Goal: Transaction & Acquisition: Book appointment/travel/reservation

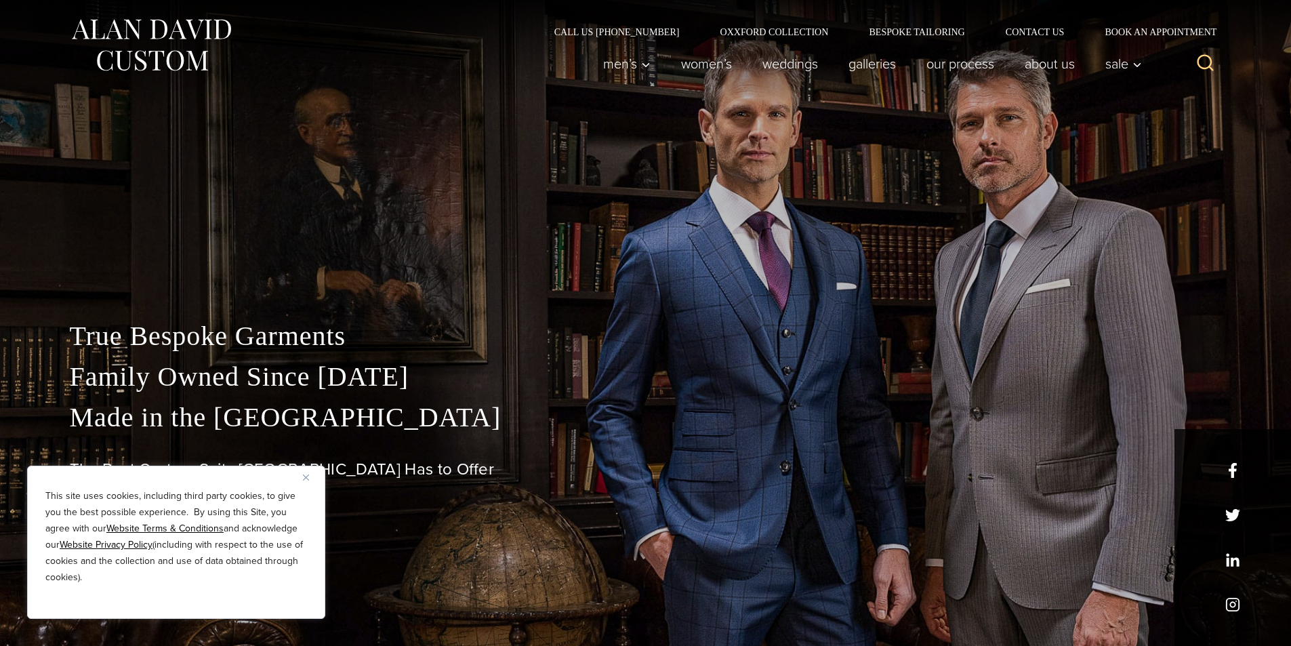
scroll to position [452, 0]
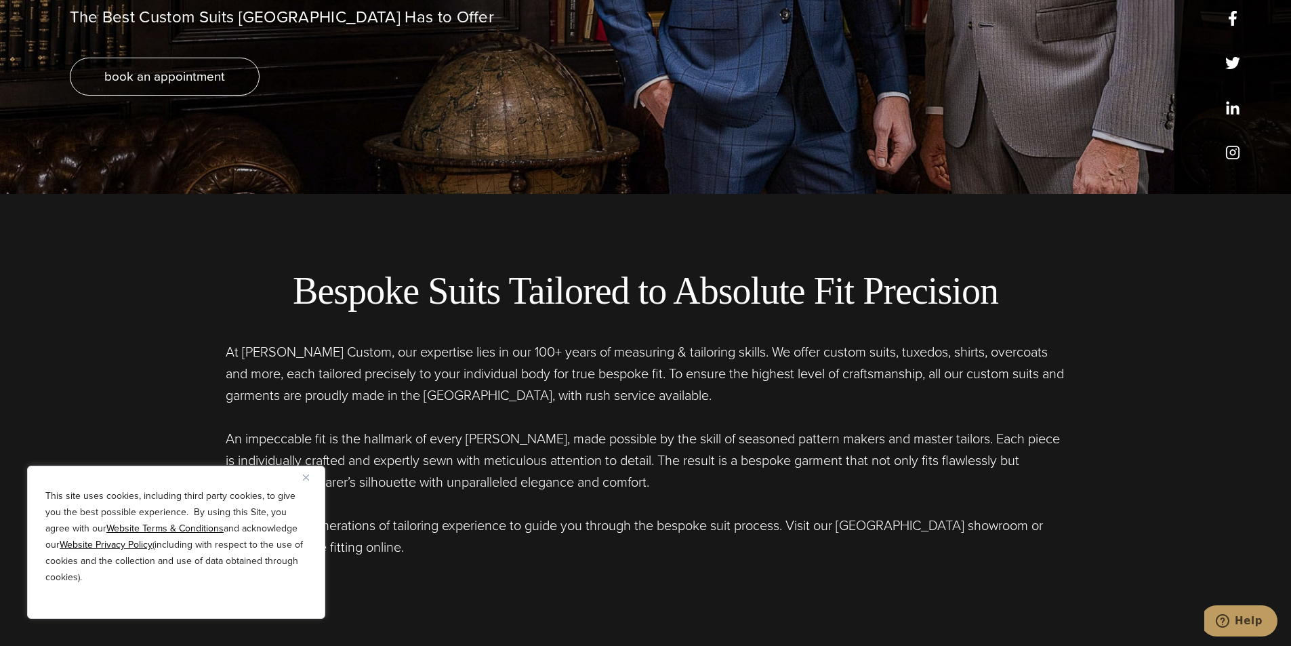
click at [304, 476] on img "Close" at bounding box center [306, 477] width 6 height 6
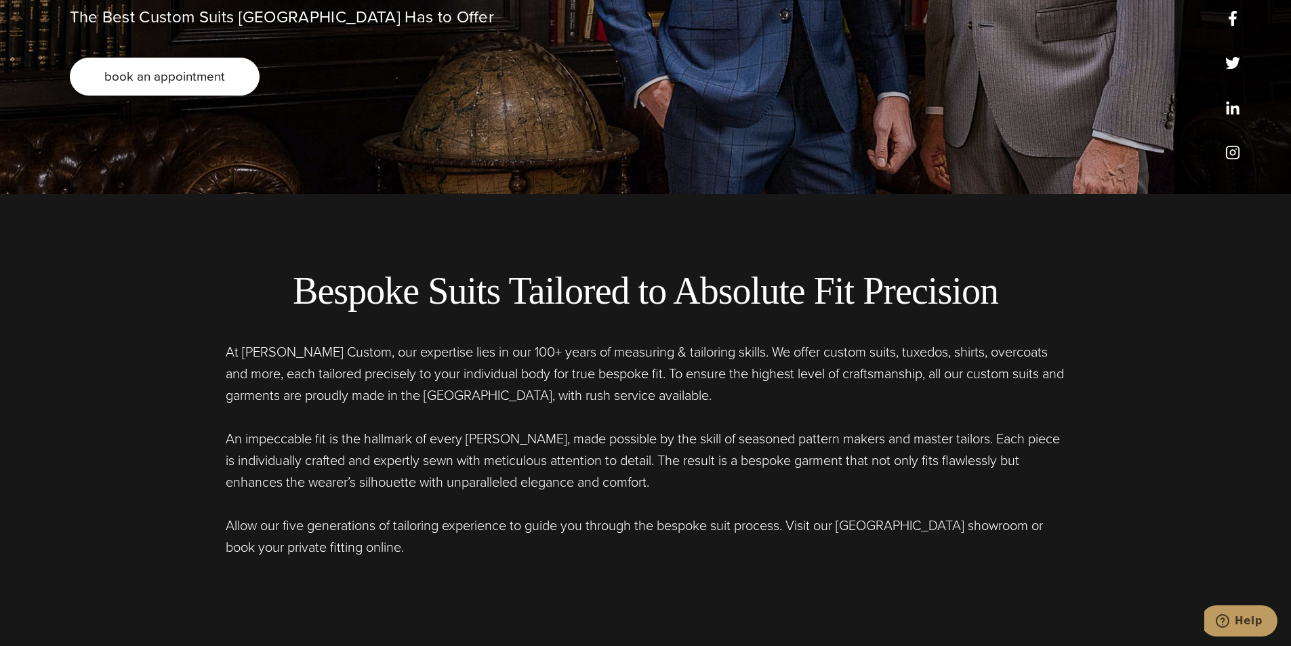
click at [155, 69] on span "book an appointment" at bounding box center [164, 76] width 121 height 20
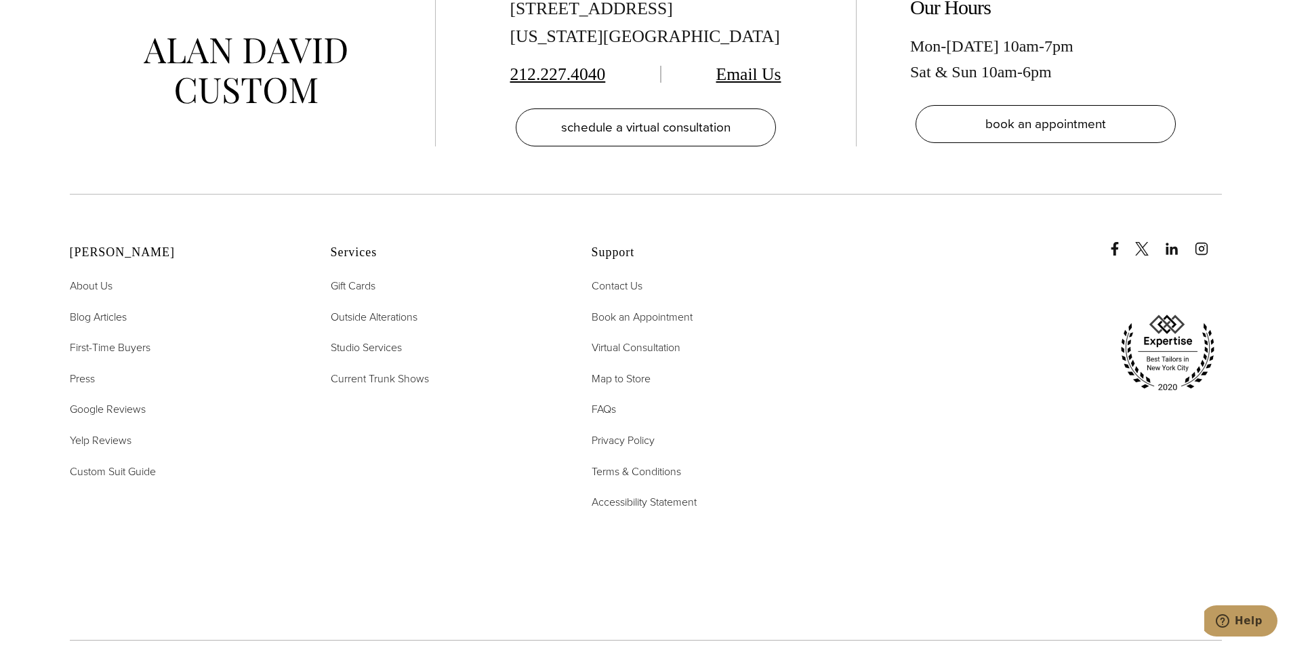
scroll to position [3163, 0]
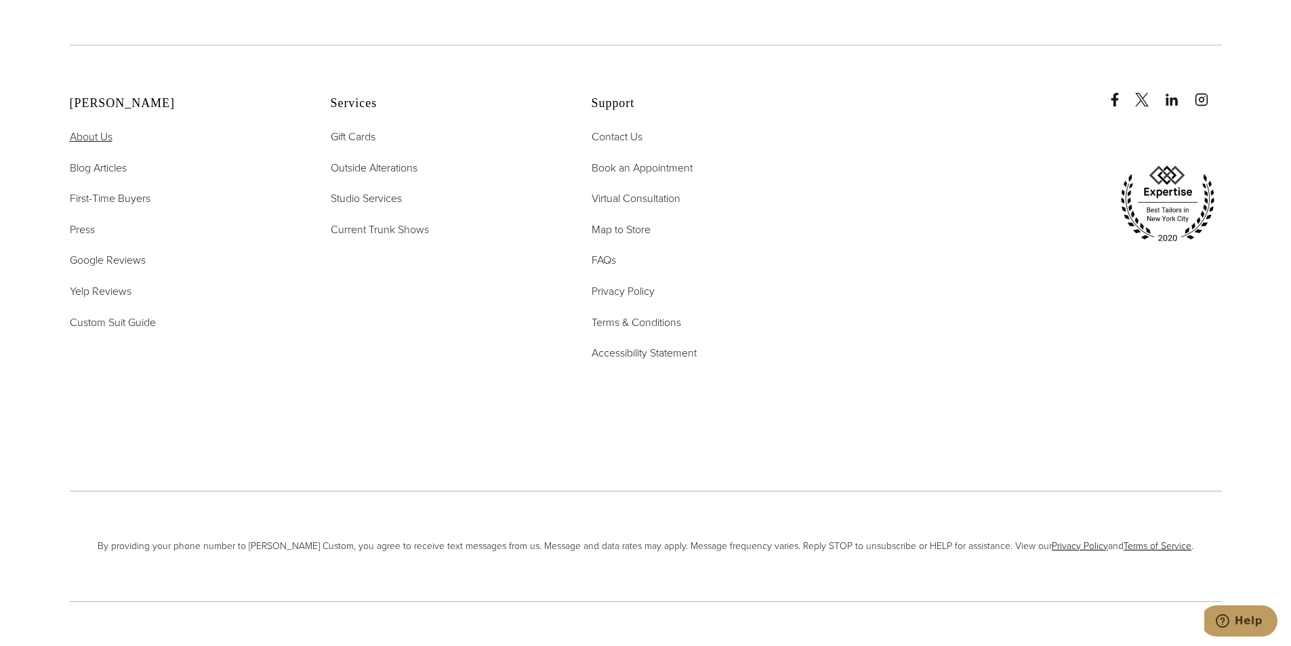
click at [100, 129] on span "About Us" at bounding box center [91, 137] width 43 height 16
